Goal: Ask a question

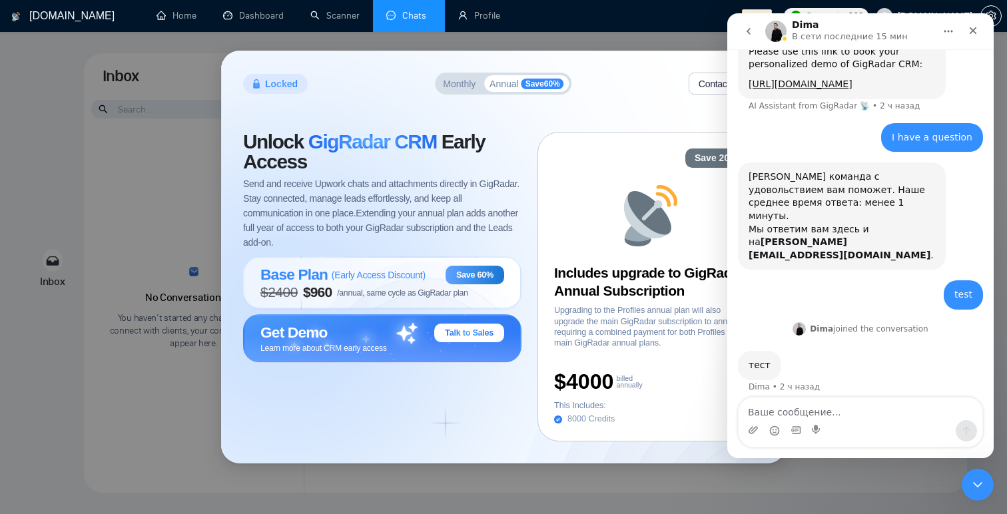
scroll to position [78, 0]
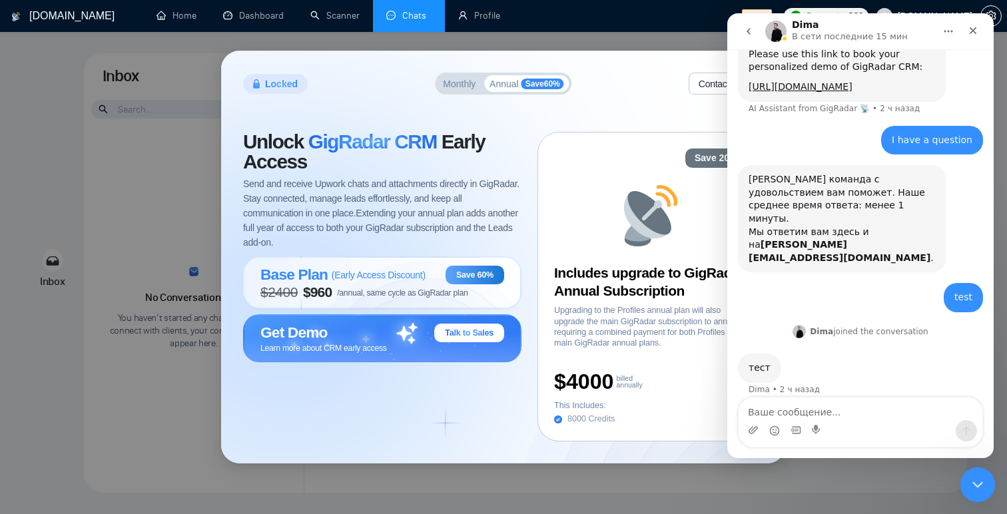
click at [980, 489] on icon "Закрыть службу сообщений Intercom" at bounding box center [976, 483] width 16 height 16
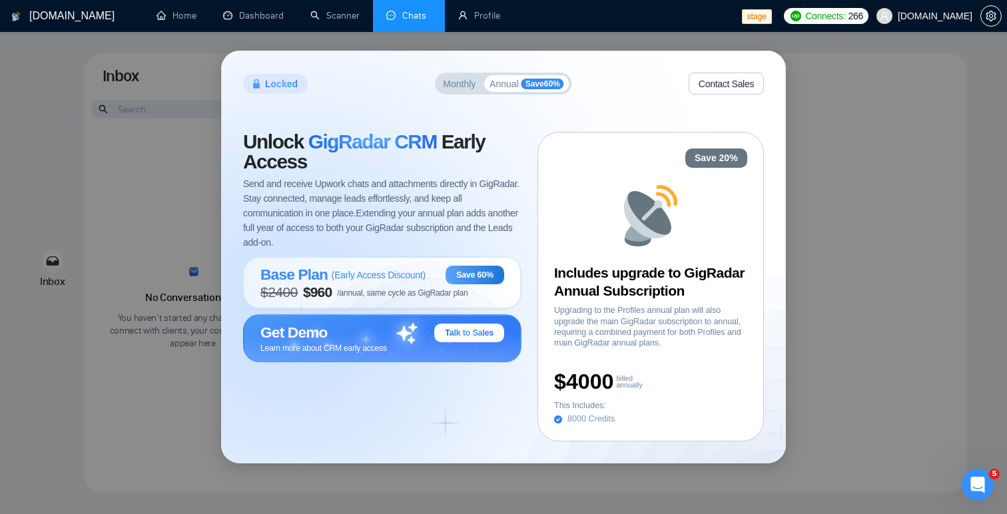
scroll to position [0, 0]
click at [857, 131] on div "Locked Monthly Annual Save 60 % Contact Sales Unlock GigRadar CRM Early Access …" at bounding box center [503, 257] width 1007 height 514
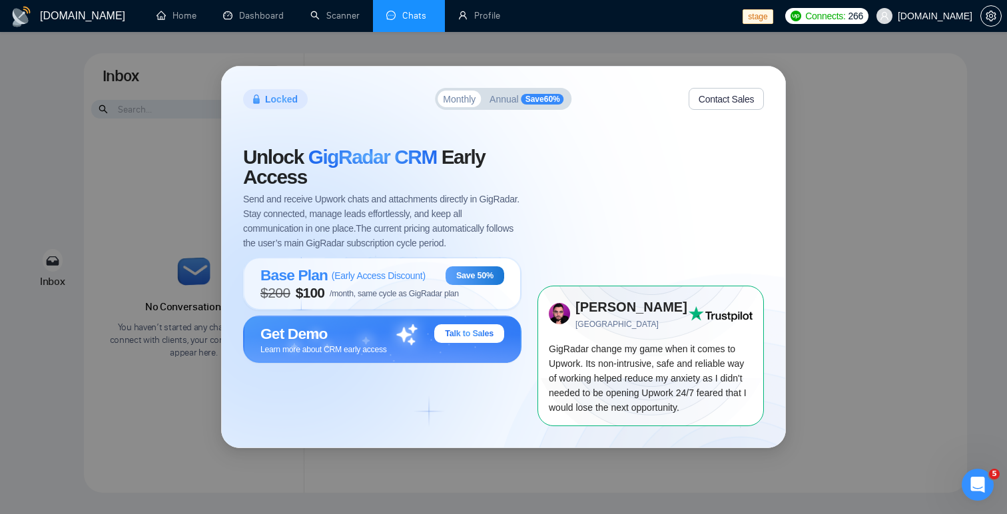
click at [352, 212] on span "Send and receive Upwork chats and attachments directly in GigRadar. Stay connec…" at bounding box center [382, 221] width 278 height 59
click at [501, 101] on span "Annual" at bounding box center [503, 99] width 29 height 9
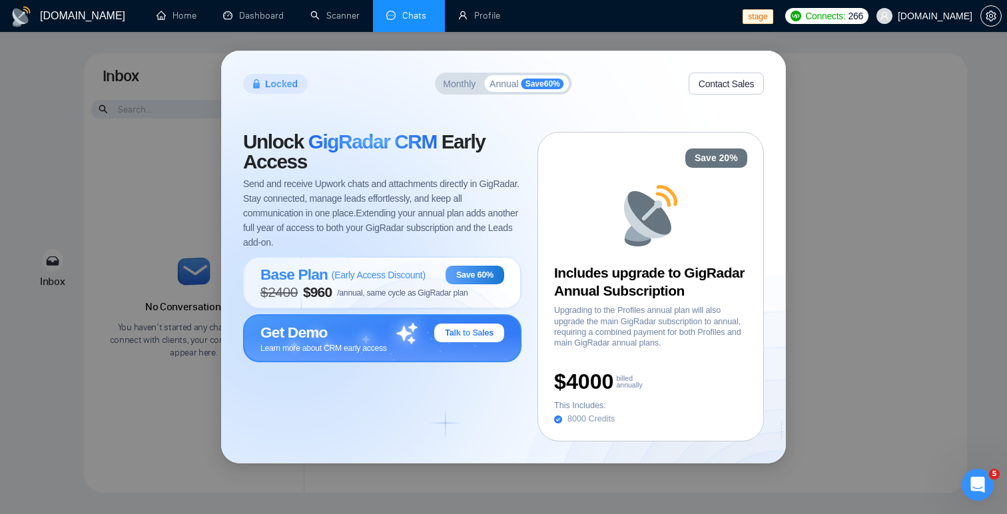
click at [471, 336] on span "Talk to Sales" at bounding box center [469, 333] width 49 height 11
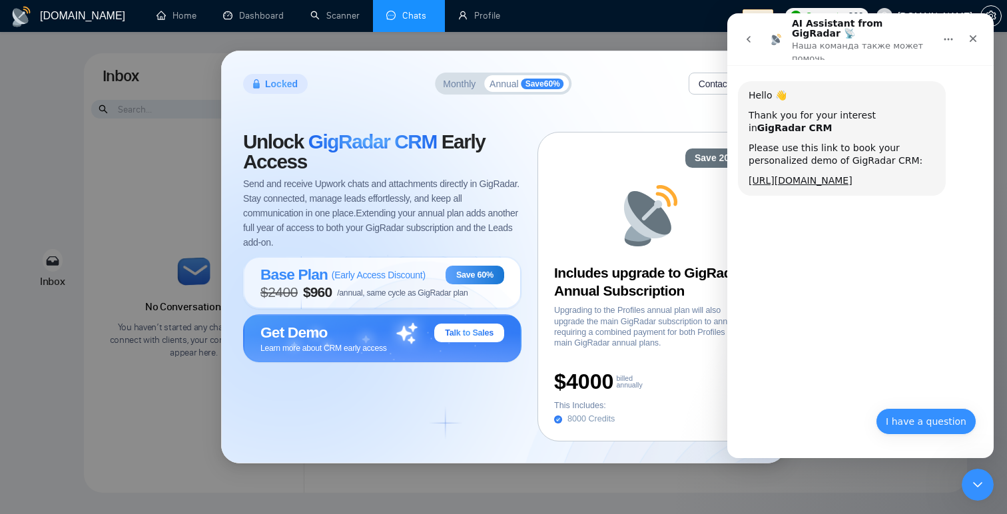
click at [904, 427] on button "I have a question" at bounding box center [926, 421] width 101 height 27
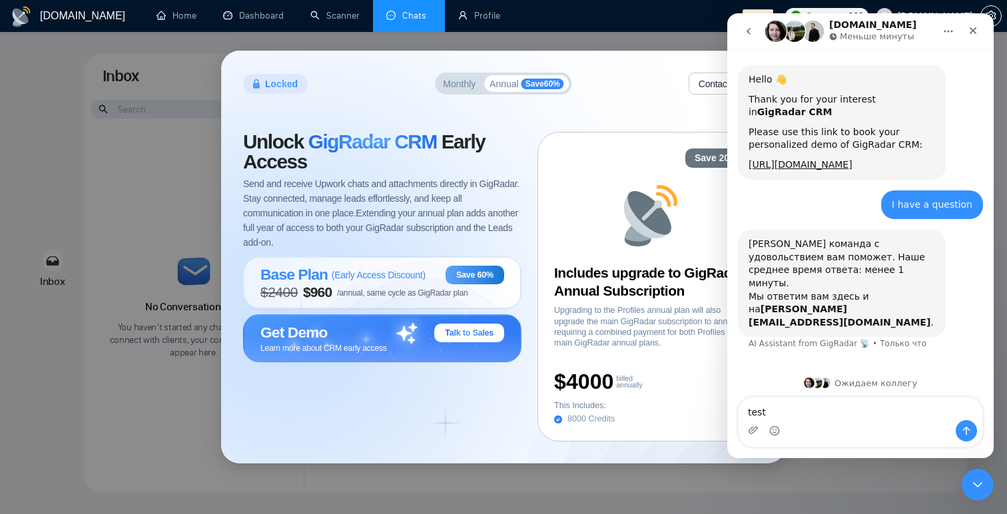
type textarea "test"
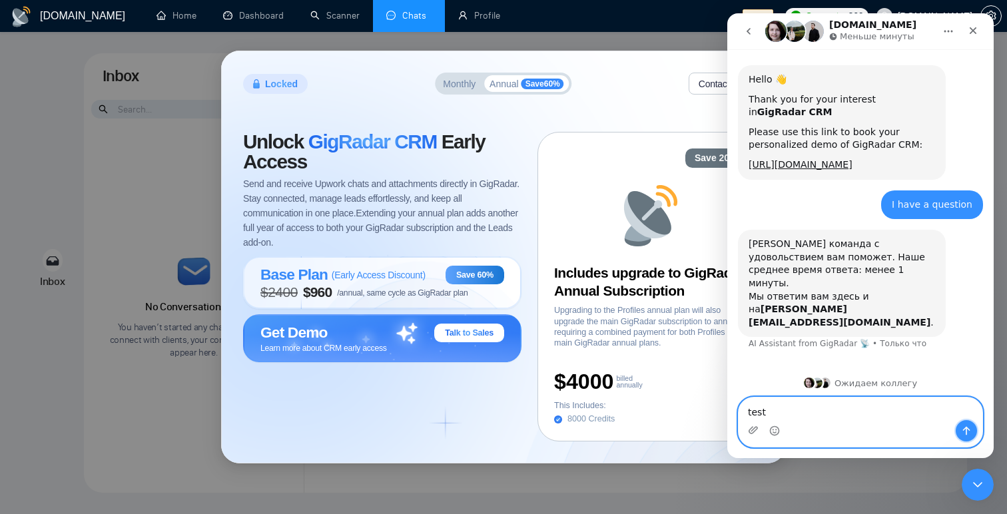
click at [970, 424] on button "Отправить сообщение…" at bounding box center [966, 430] width 21 height 21
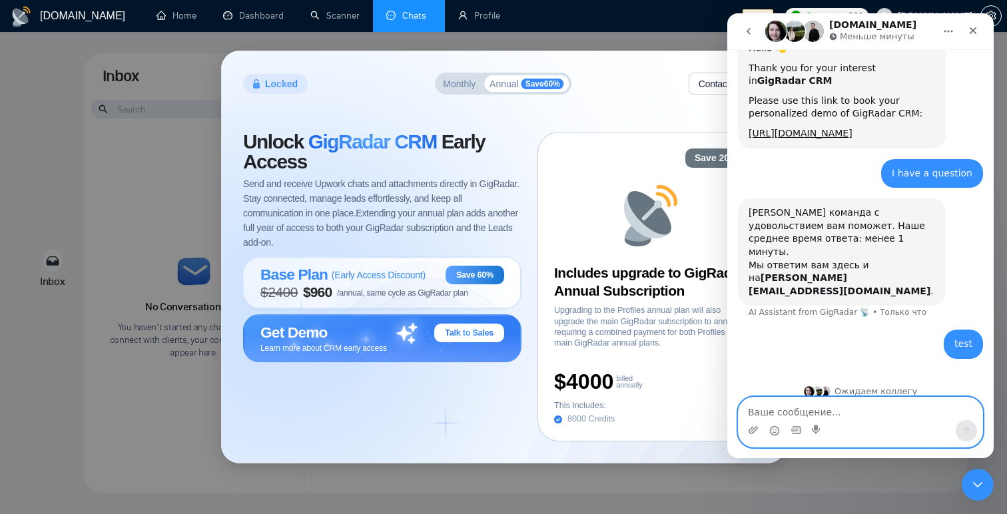
scroll to position [32, 0]
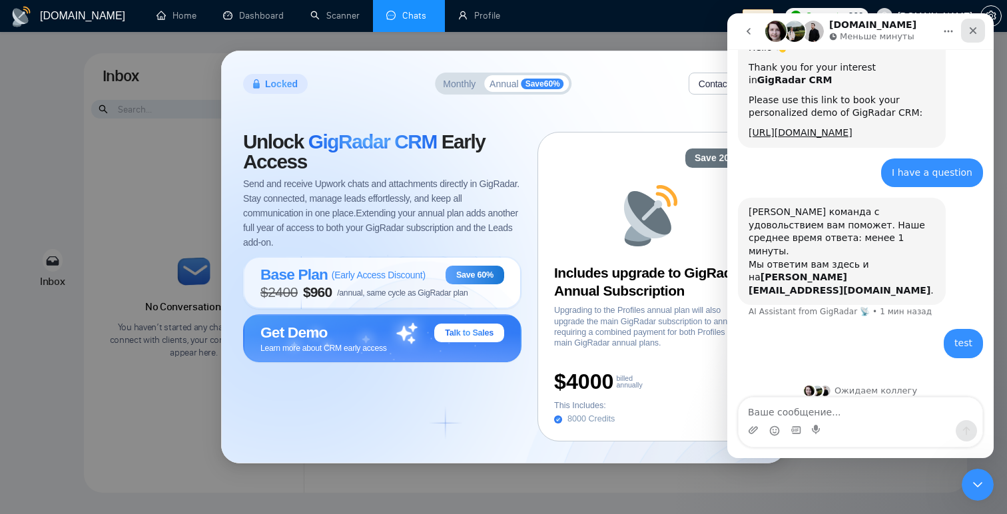
click at [971, 33] on icon "Закрыть" at bounding box center [973, 30] width 7 height 7
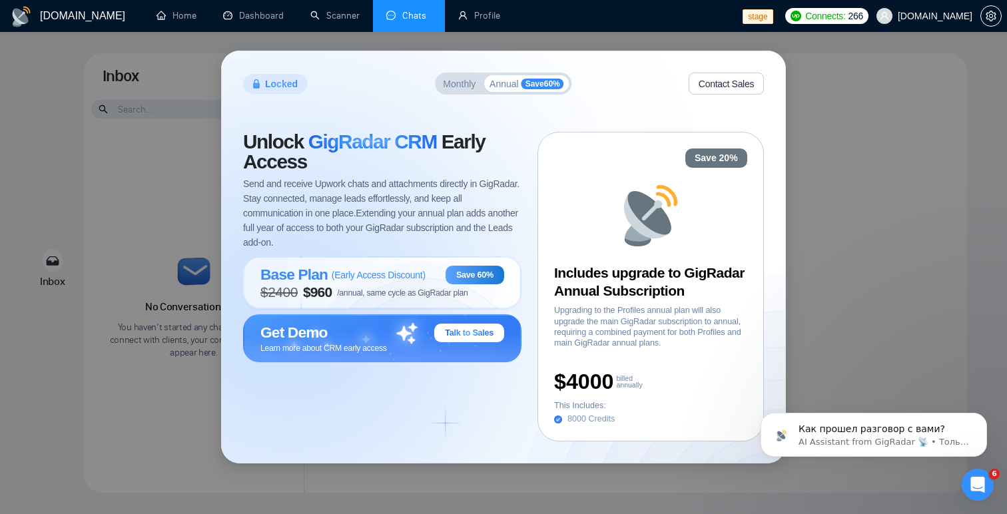
scroll to position [0, 0]
